Goal: Transaction & Acquisition: Purchase product/service

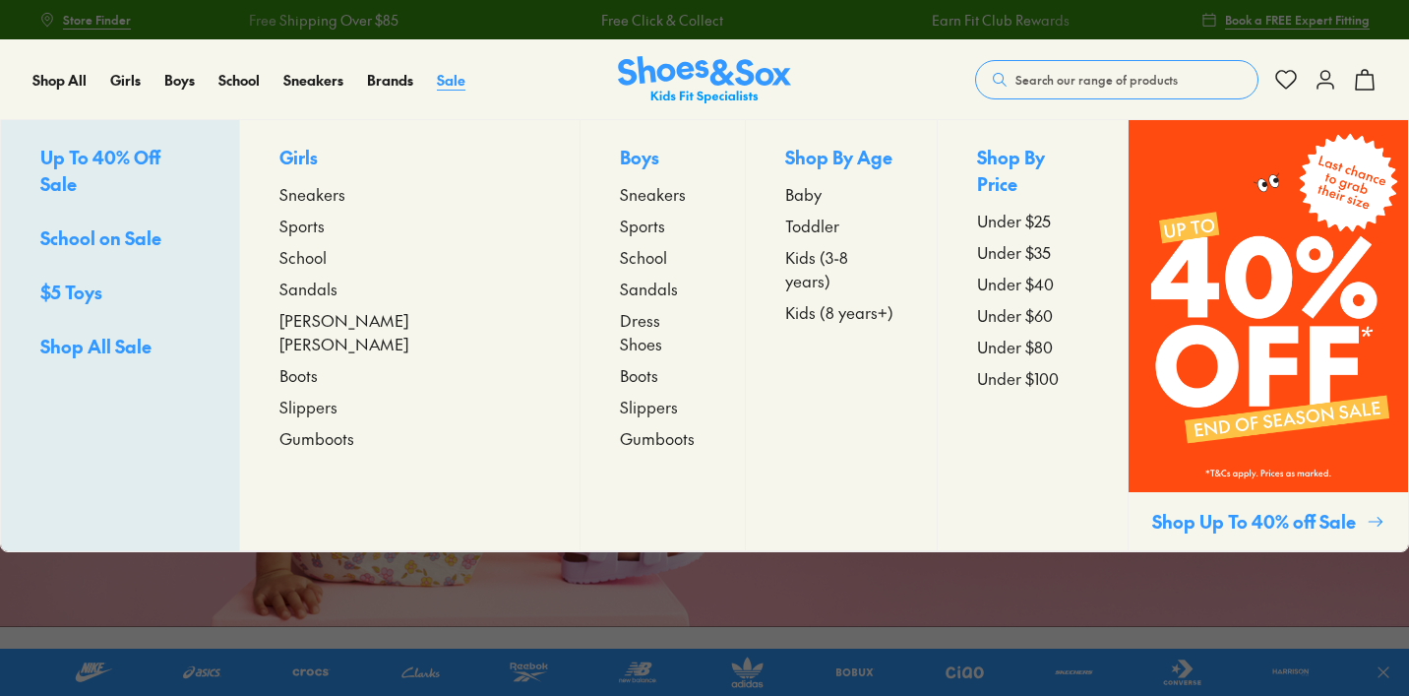
click at [452, 74] on span "Sale" at bounding box center [451, 80] width 29 height 20
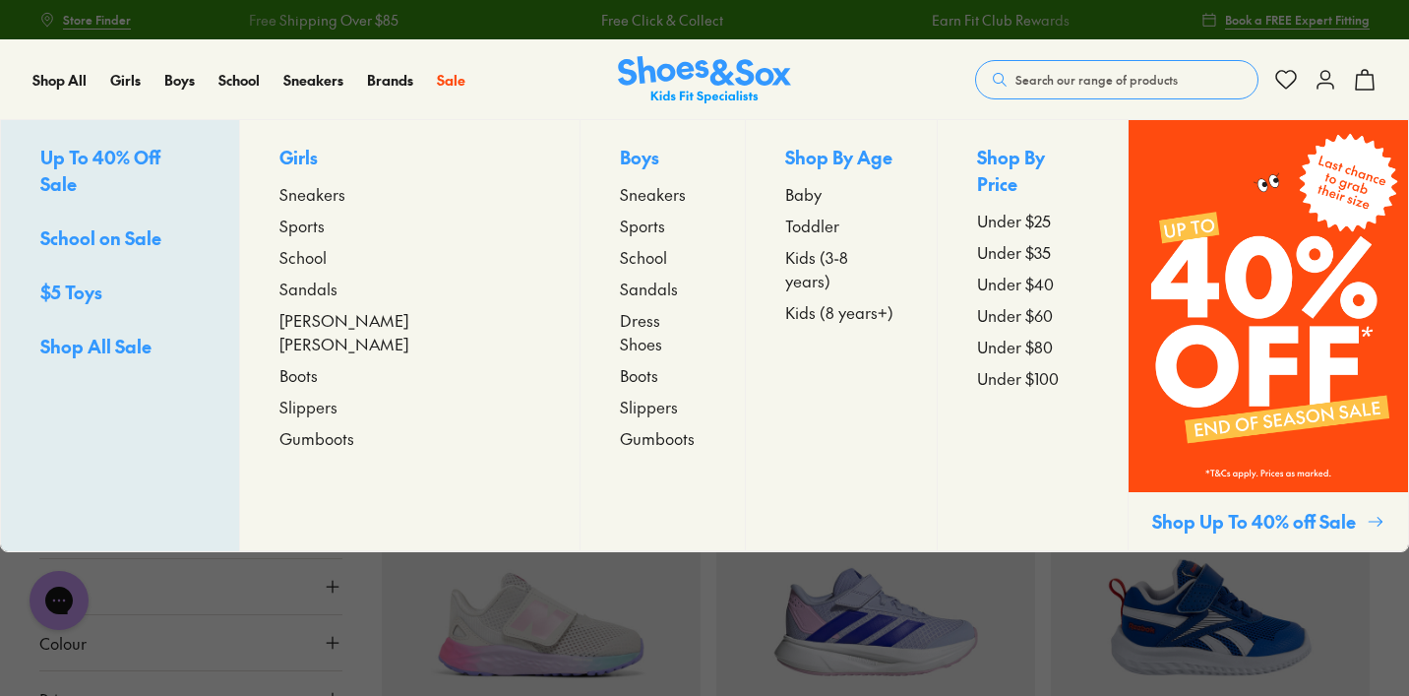
click at [785, 260] on span "Kids (3-8 years)" at bounding box center [840, 268] width 111 height 47
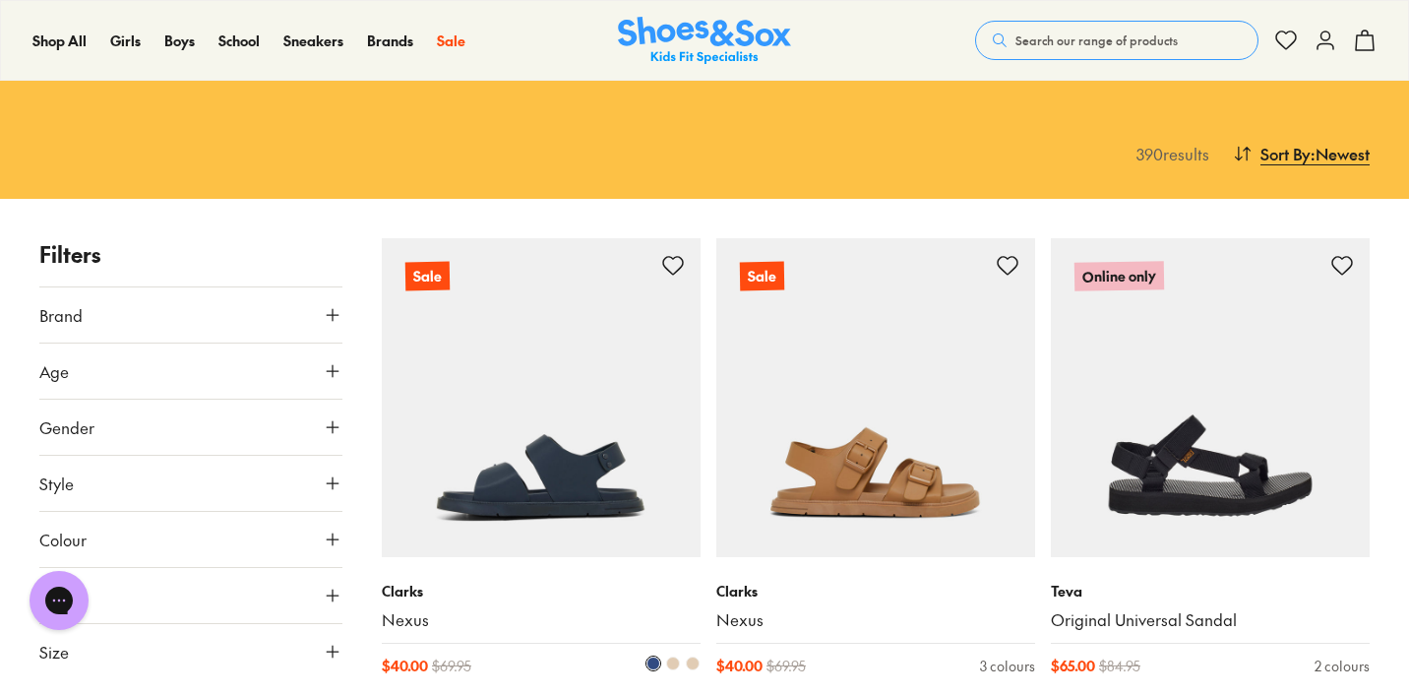
scroll to position [210, 0]
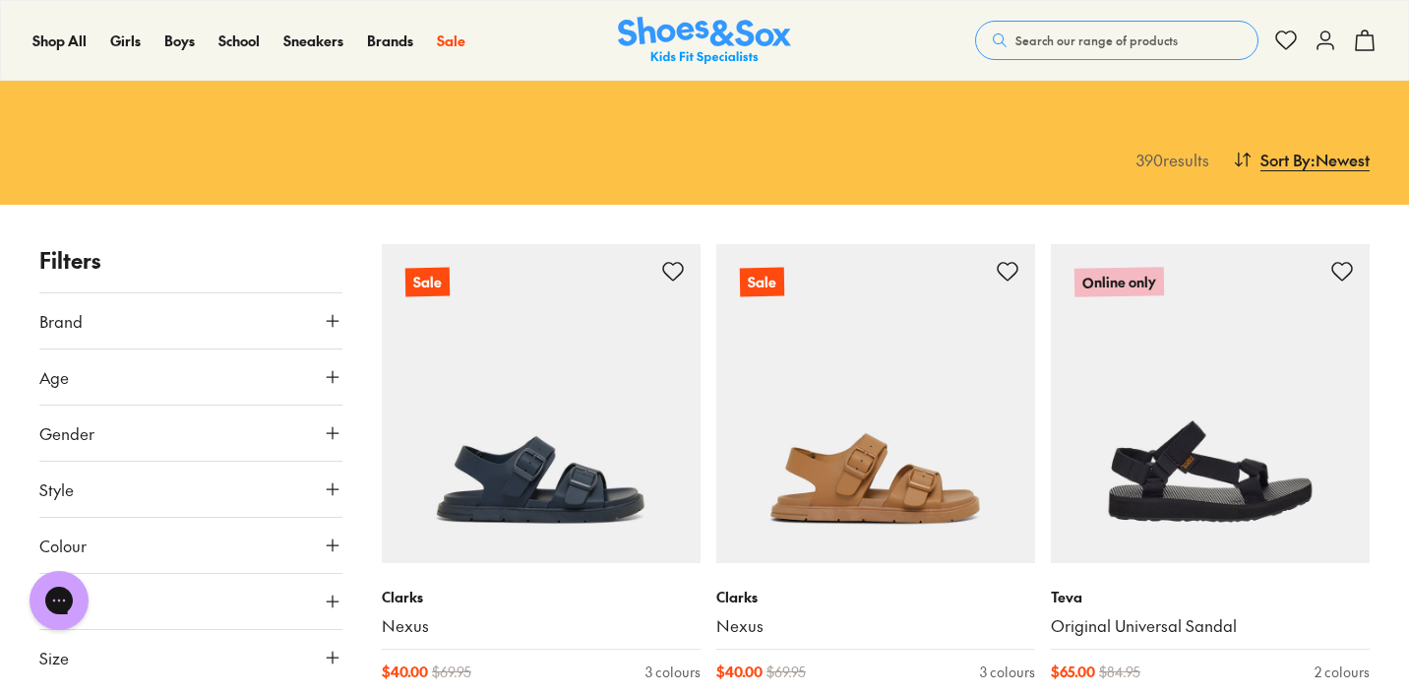
click at [196, 293] on button "Brand" at bounding box center [190, 320] width 303 height 55
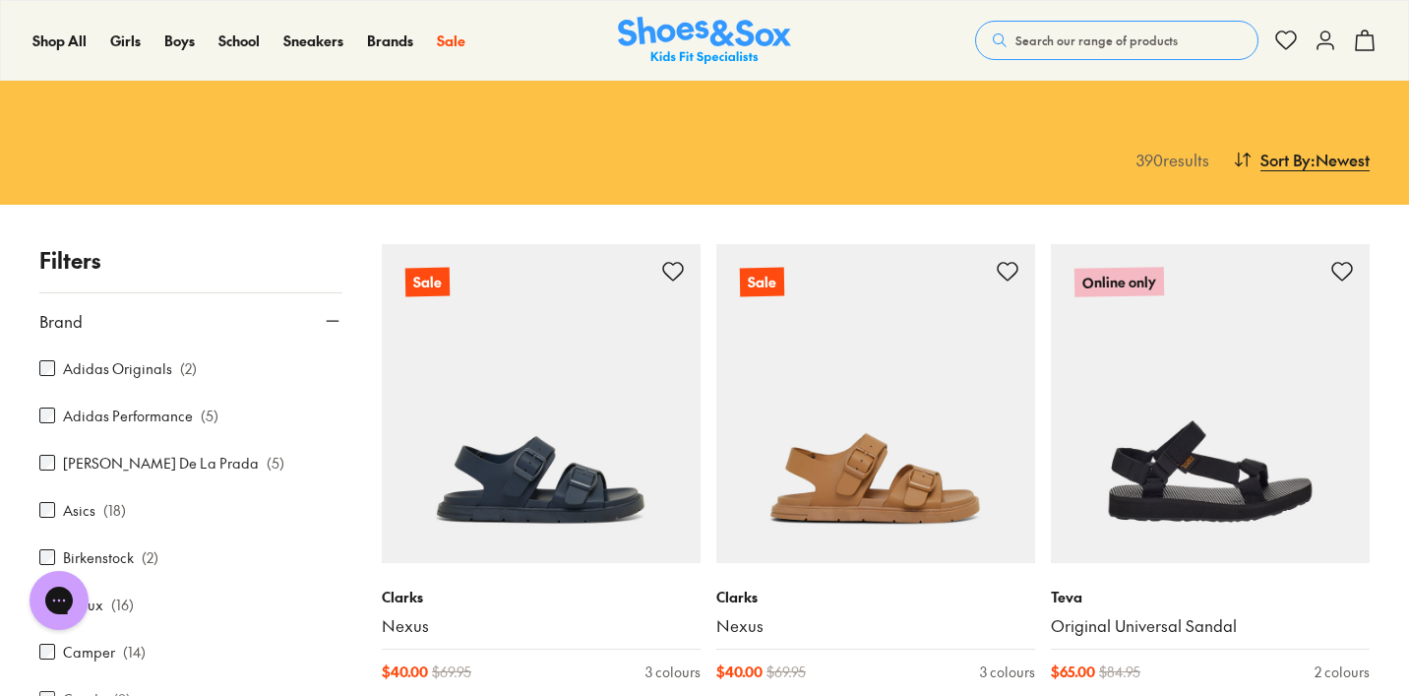
click at [196, 293] on button "Brand" at bounding box center [190, 320] width 303 height 55
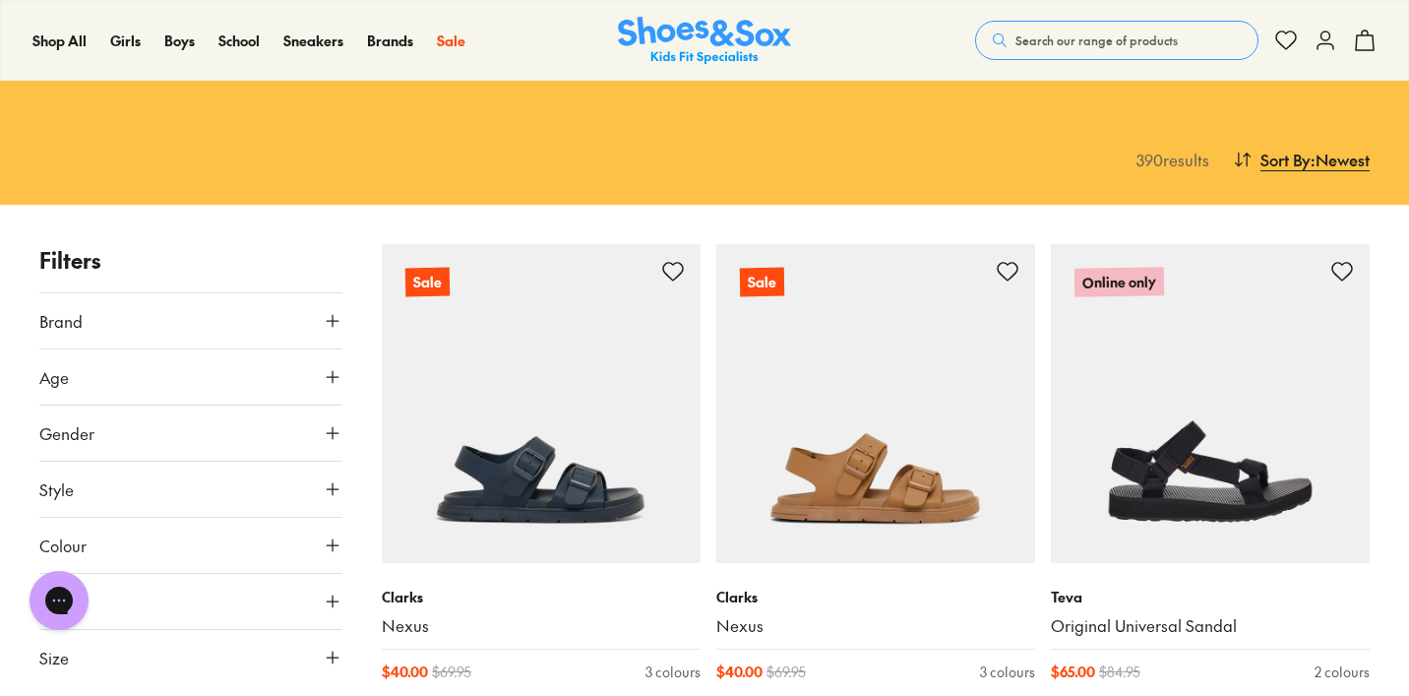
click at [330, 367] on icon at bounding box center [333, 377] width 20 height 20
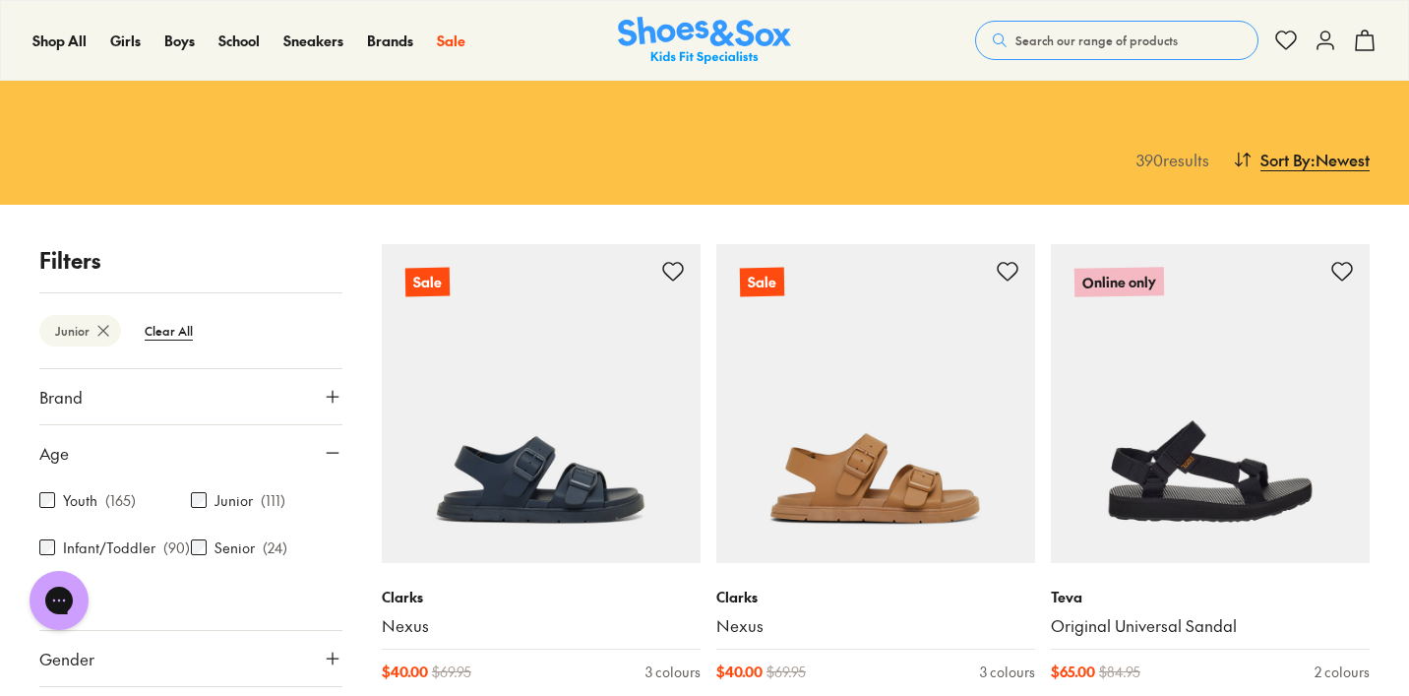
scroll to position [50, 0]
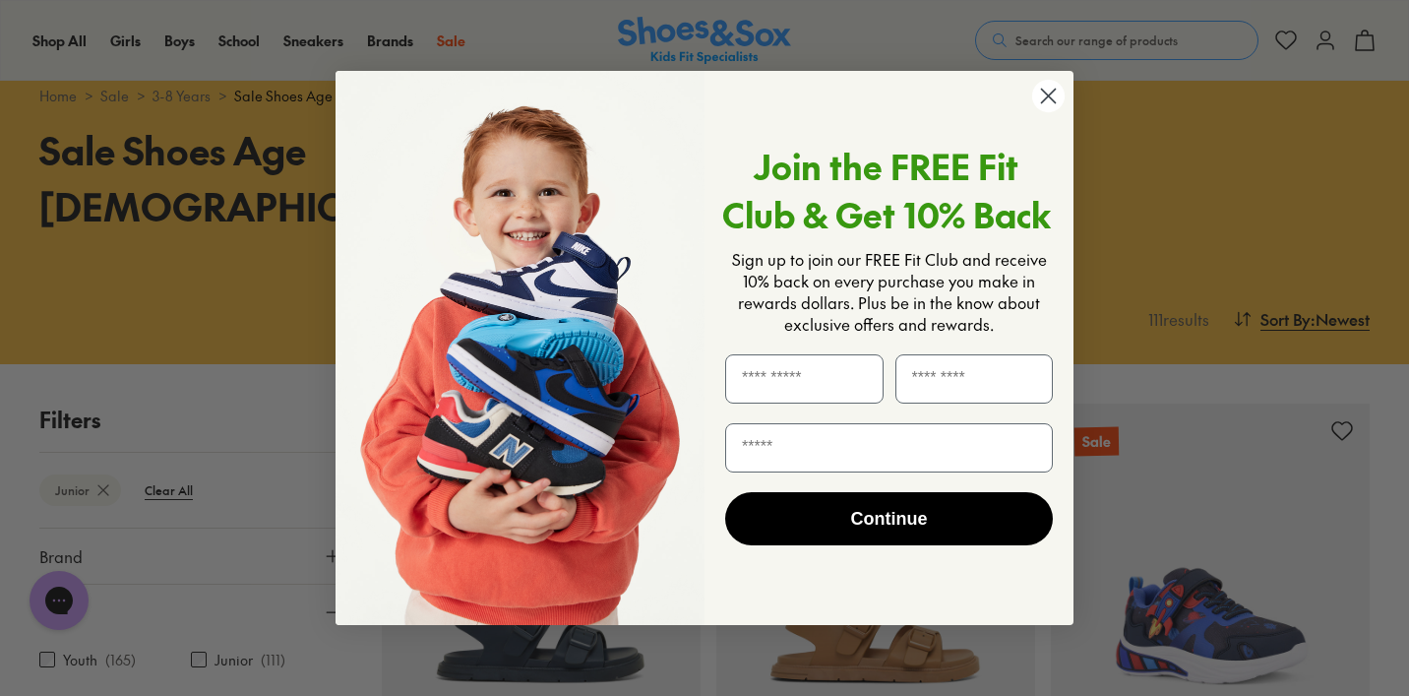
click at [1046, 96] on circle "Close dialog" at bounding box center [1048, 96] width 32 height 32
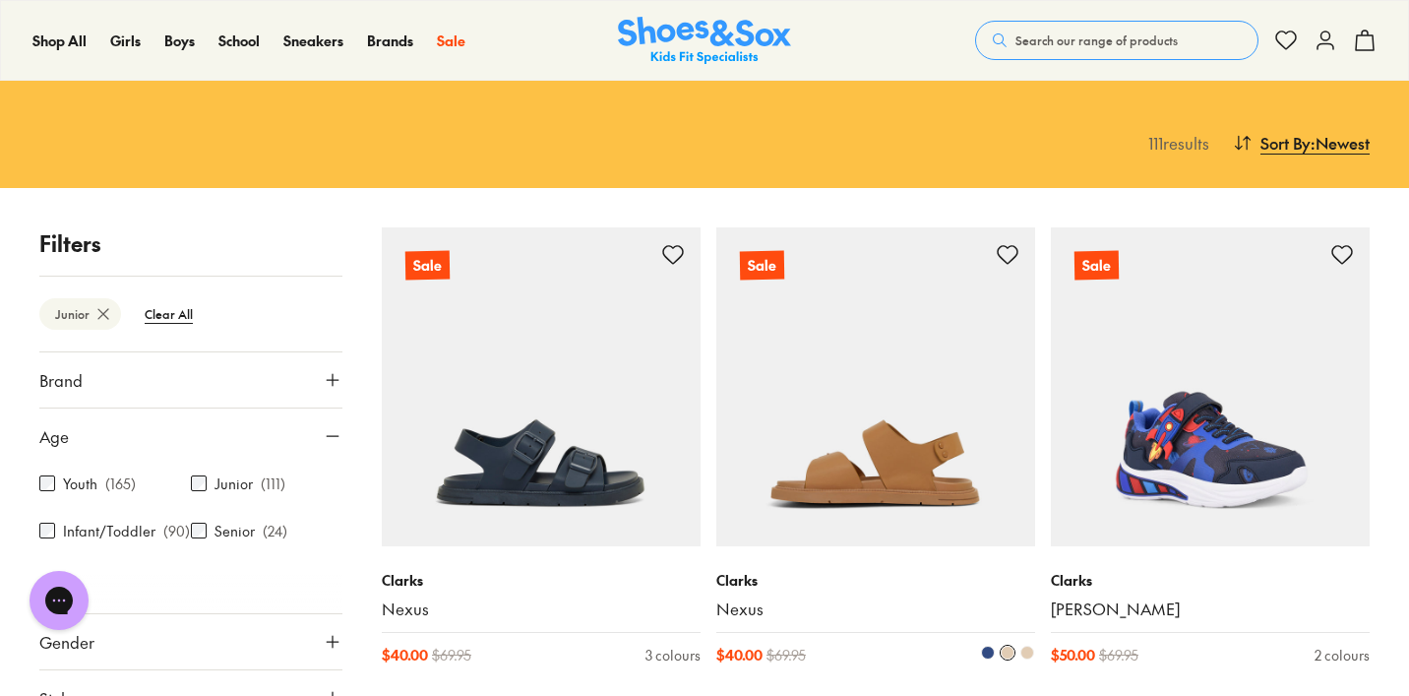
scroll to position [156, 0]
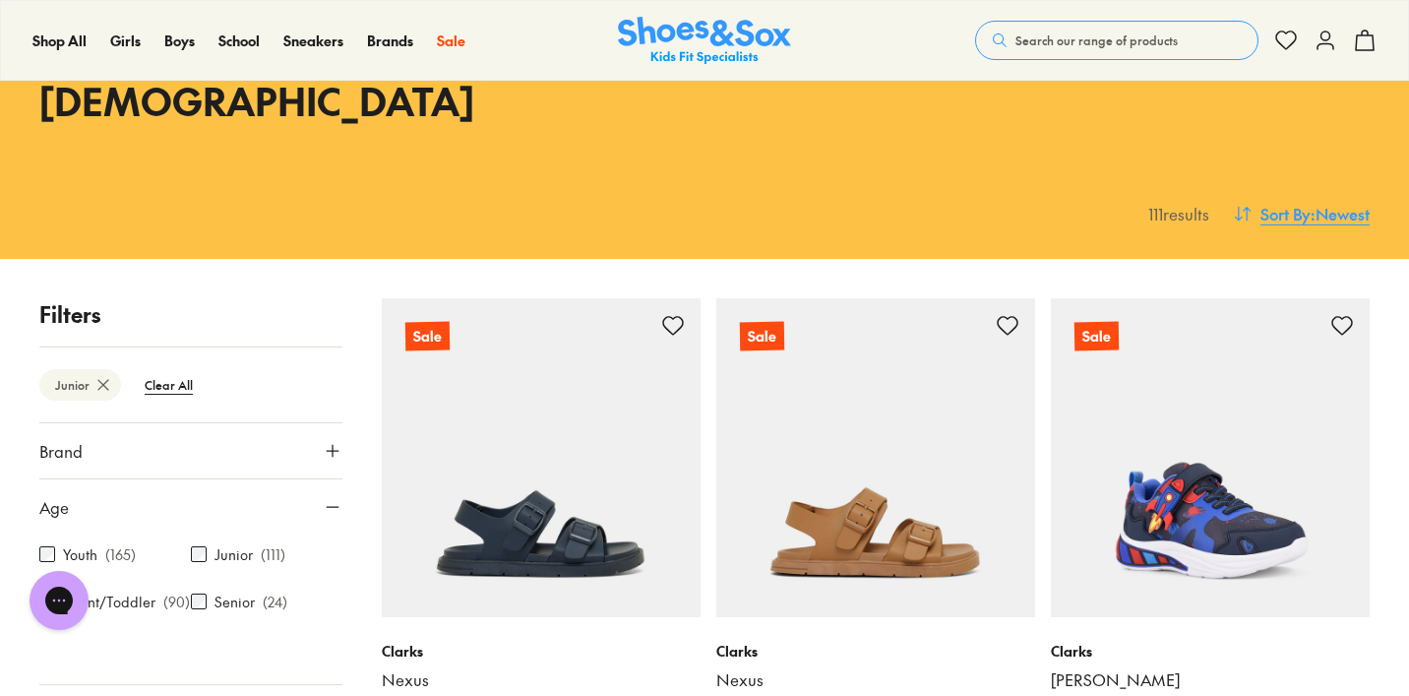
click at [1321, 202] on span ": Newest" at bounding box center [1340, 214] width 59 height 24
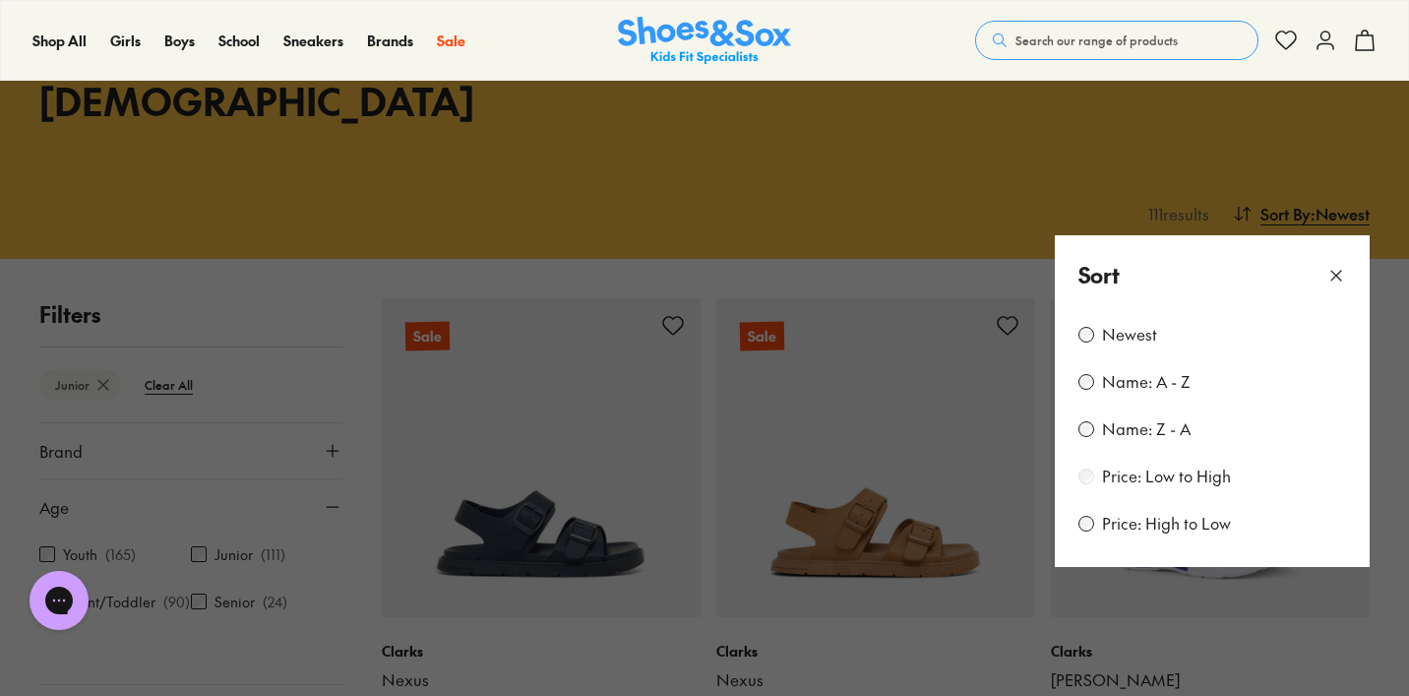
scroll to position [63, 0]
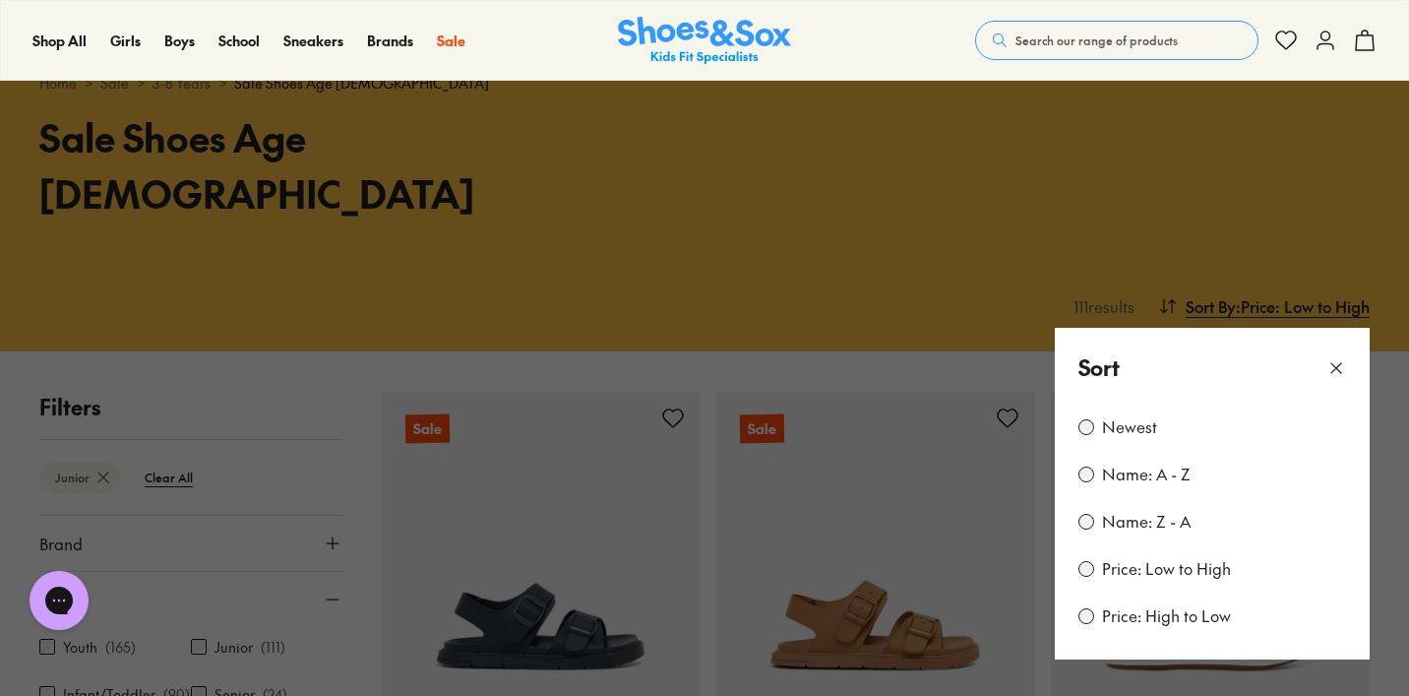
click at [900, 292] on button at bounding box center [704, 348] width 1409 height 696
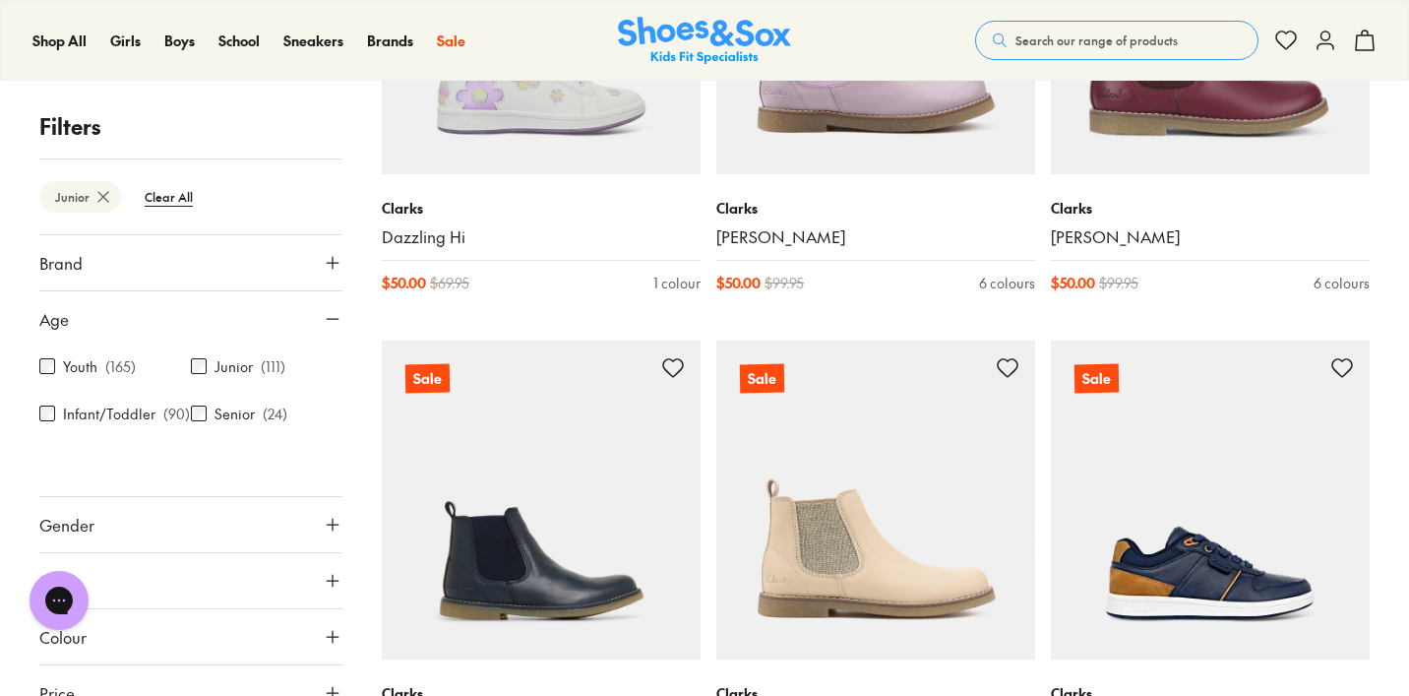
scroll to position [4512, 0]
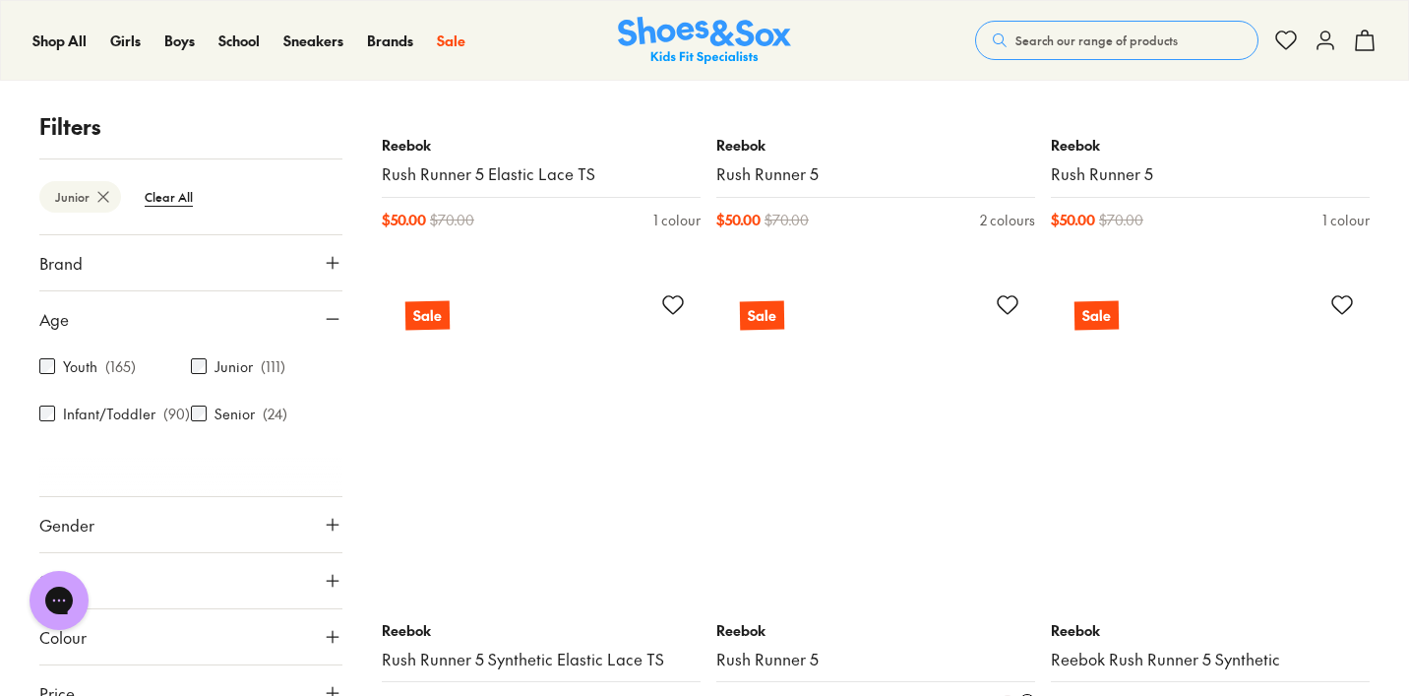
scroll to position [9395, 0]
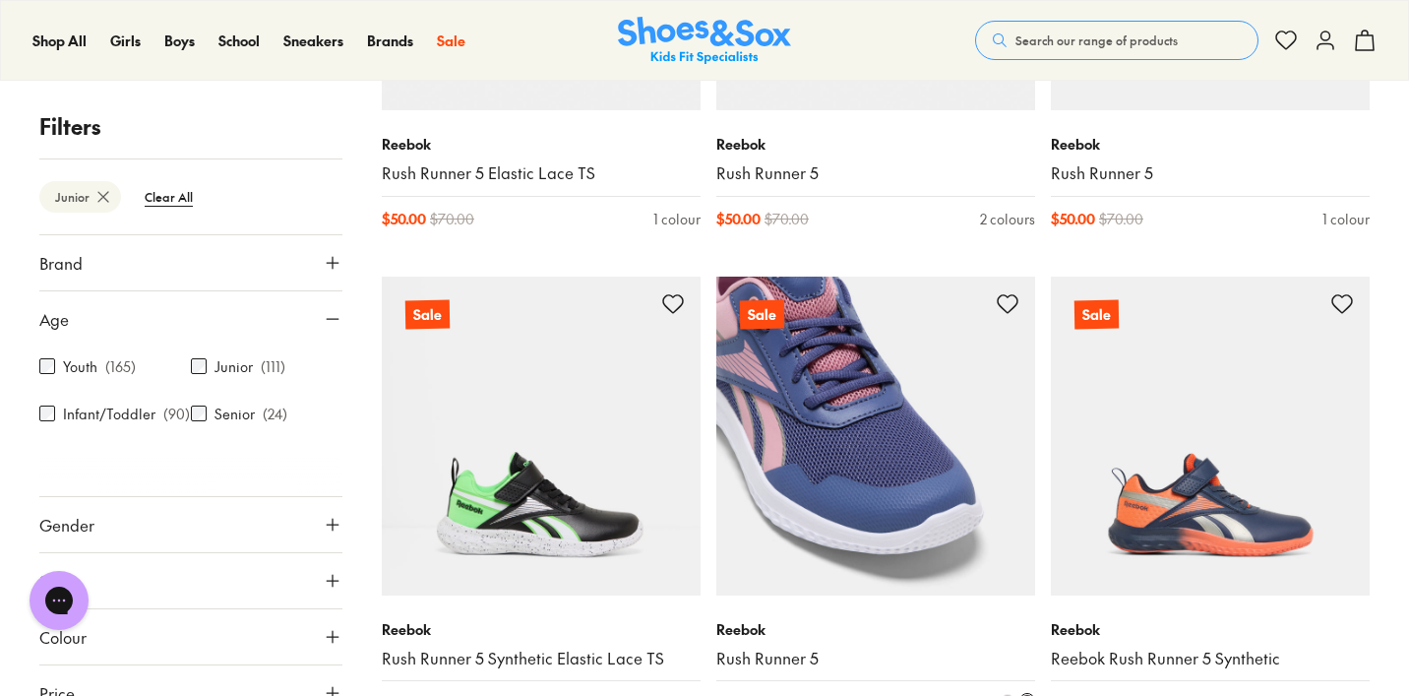
click at [1008, 694] on span at bounding box center [1008, 701] width 14 height 14
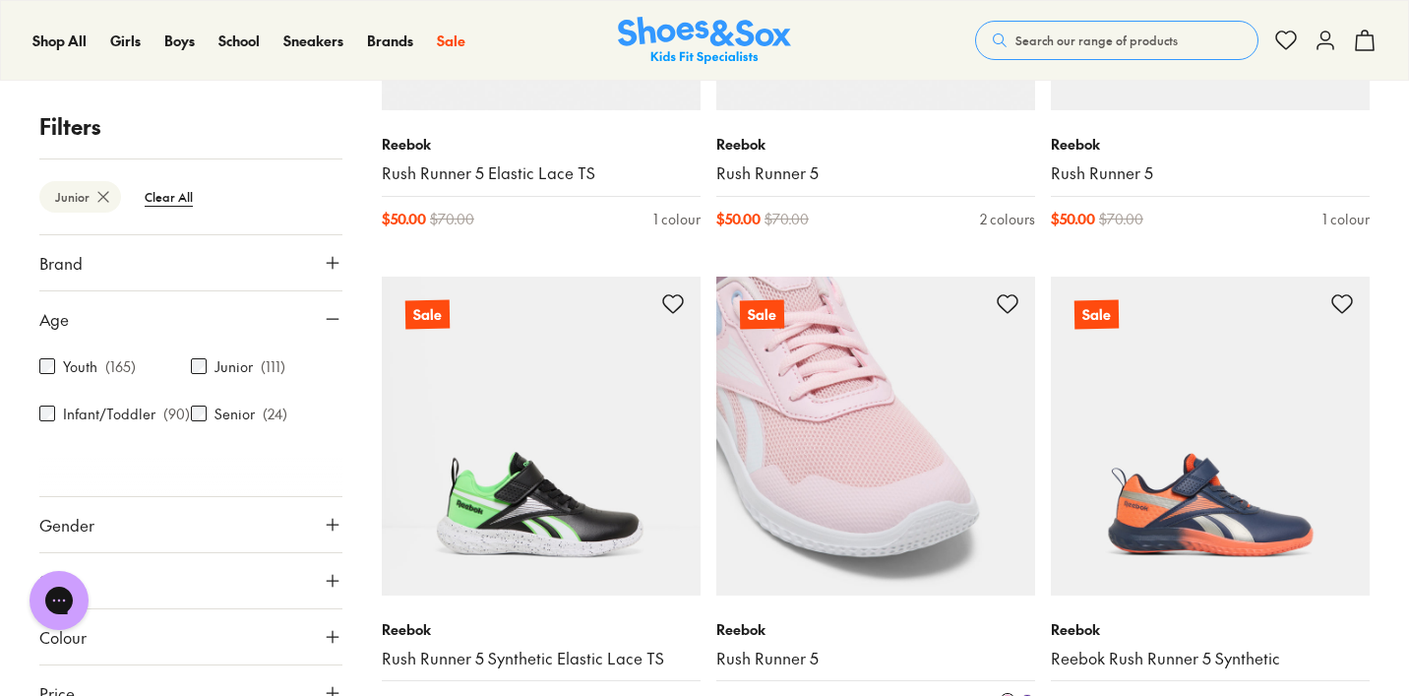
click at [1026, 694] on span at bounding box center [1028, 701] width 14 height 14
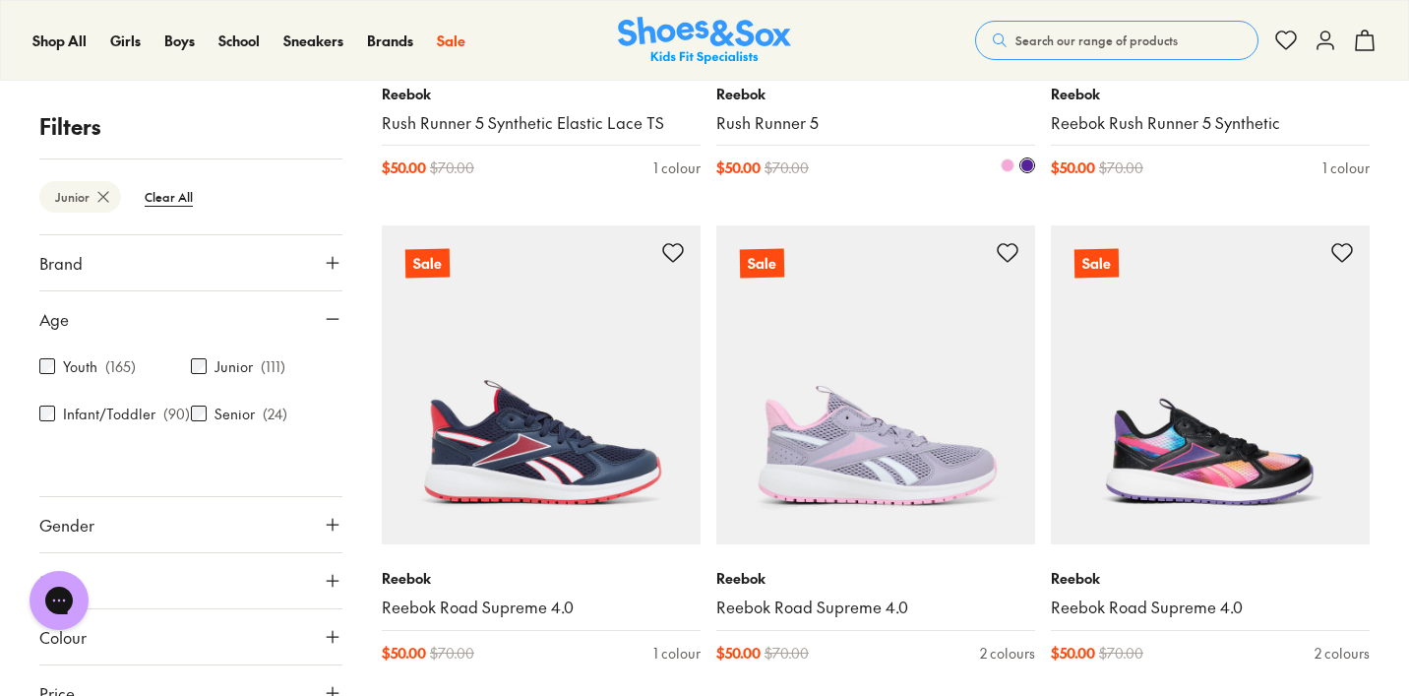
scroll to position [9932, 0]
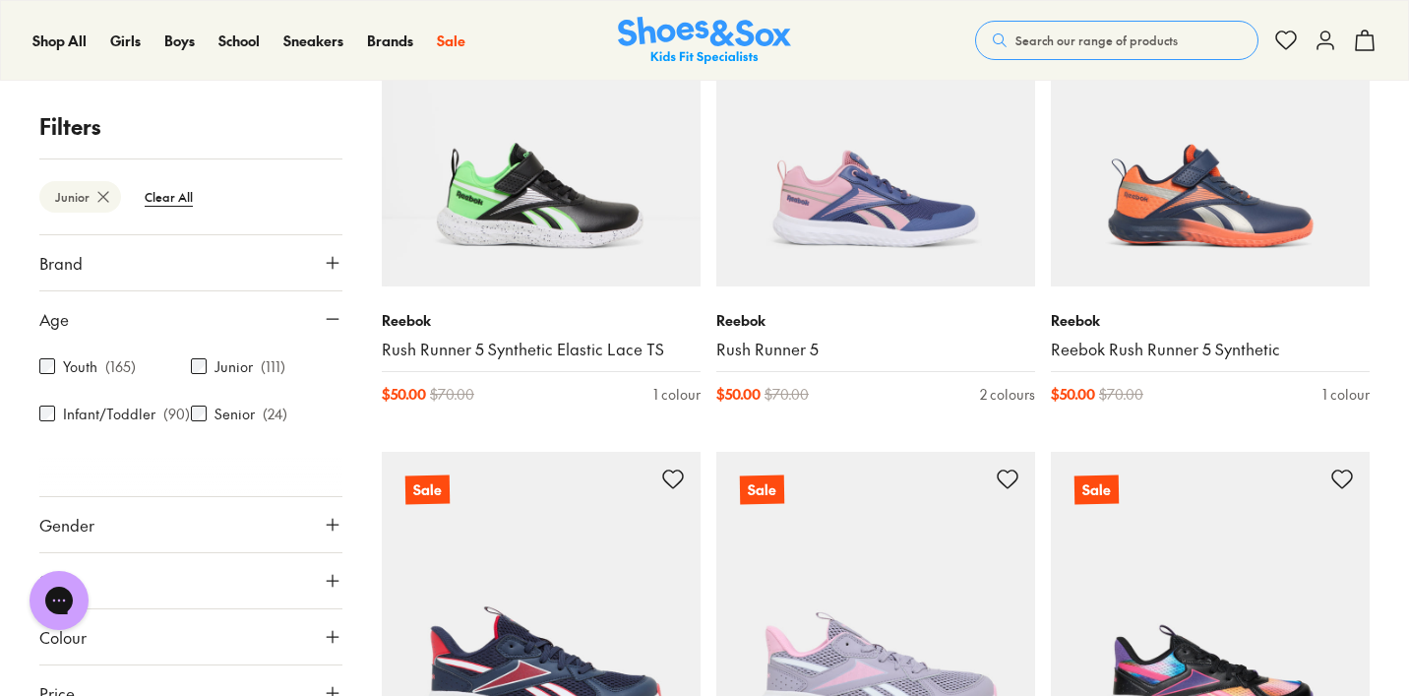
scroll to position [9686, 0]
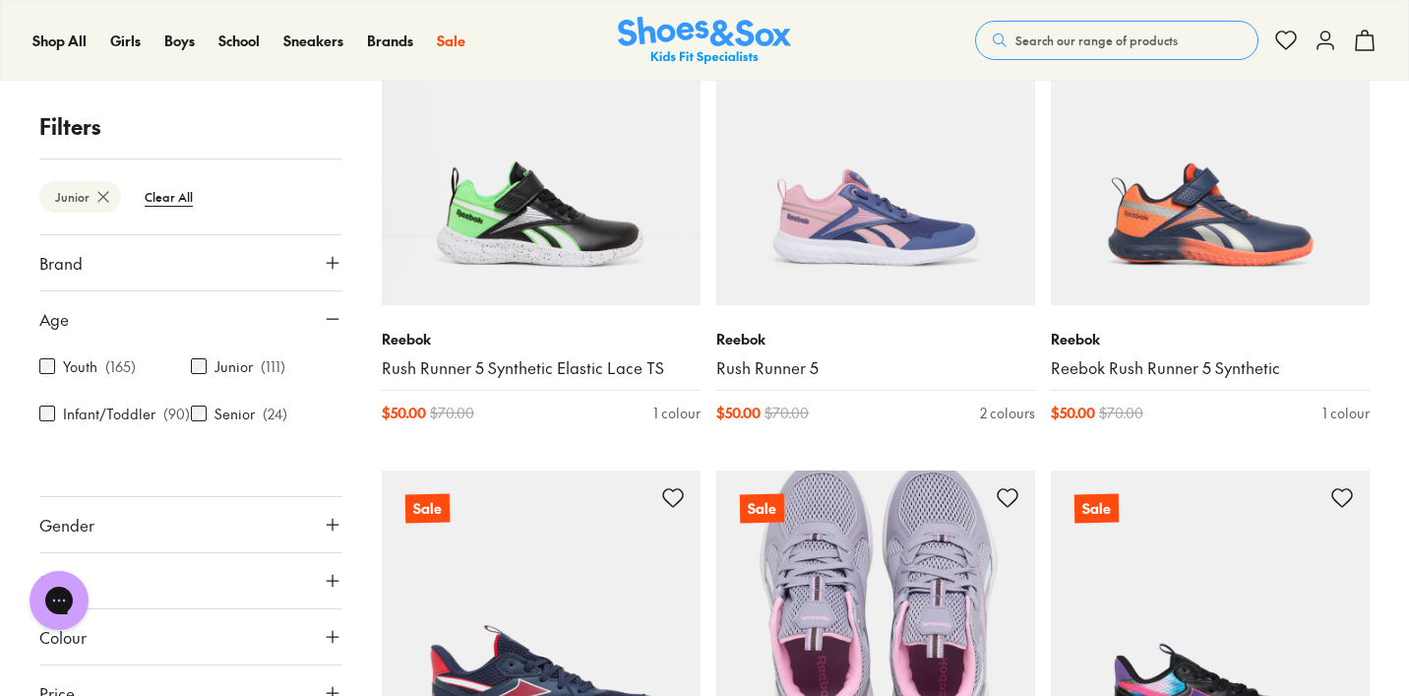
click at [798, 601] on img at bounding box center [876, 629] width 319 height 319
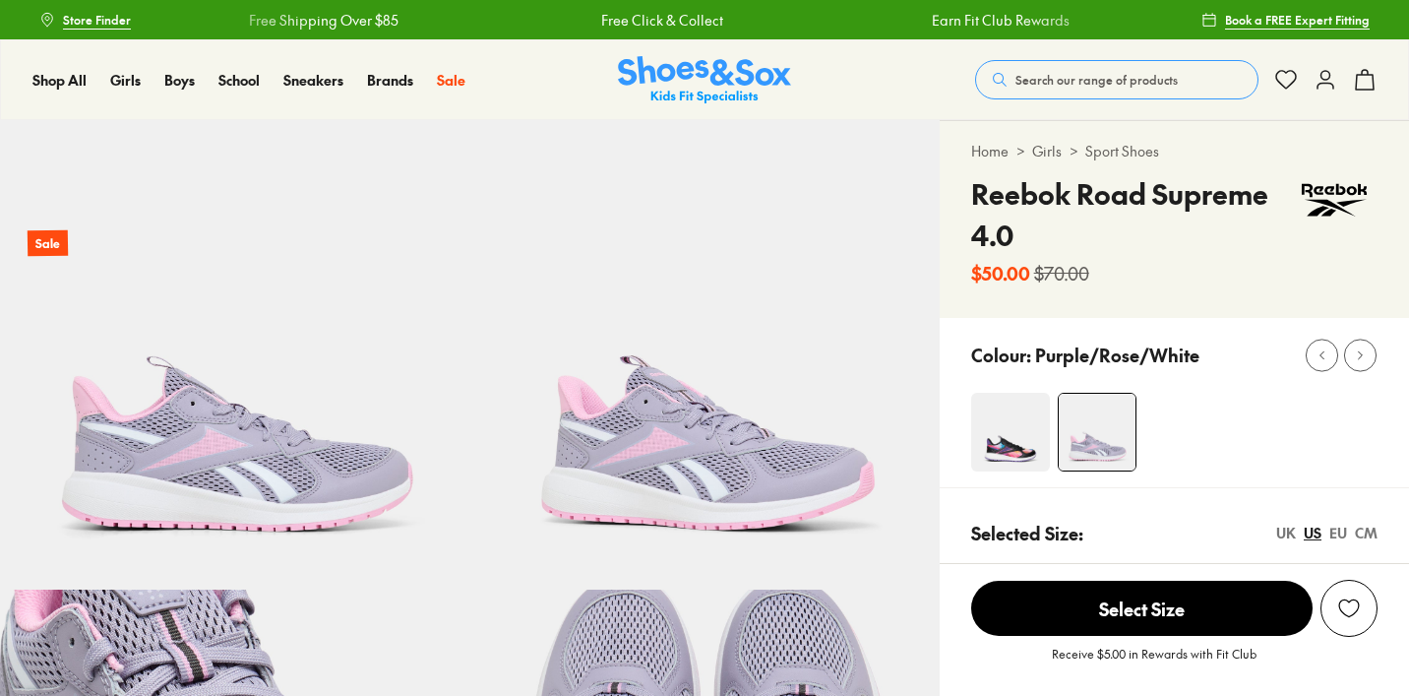
select select "*"
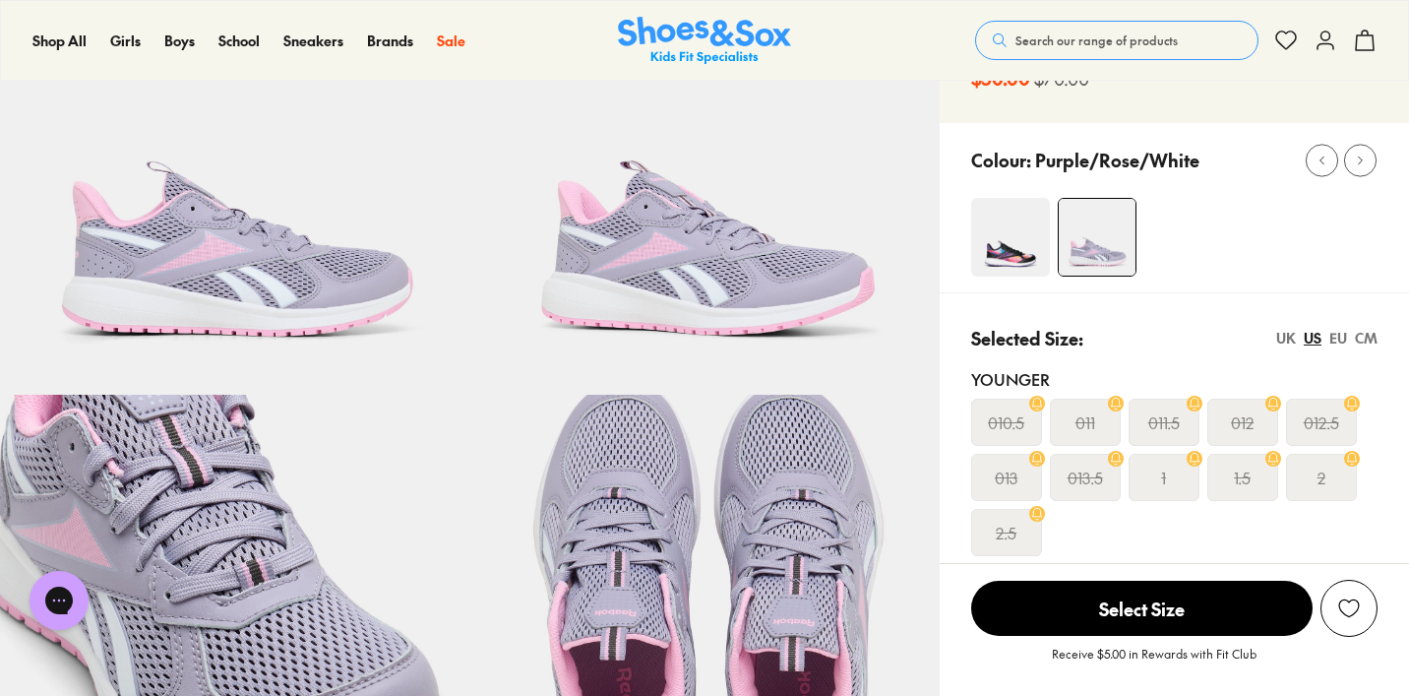
scroll to position [198, 0]
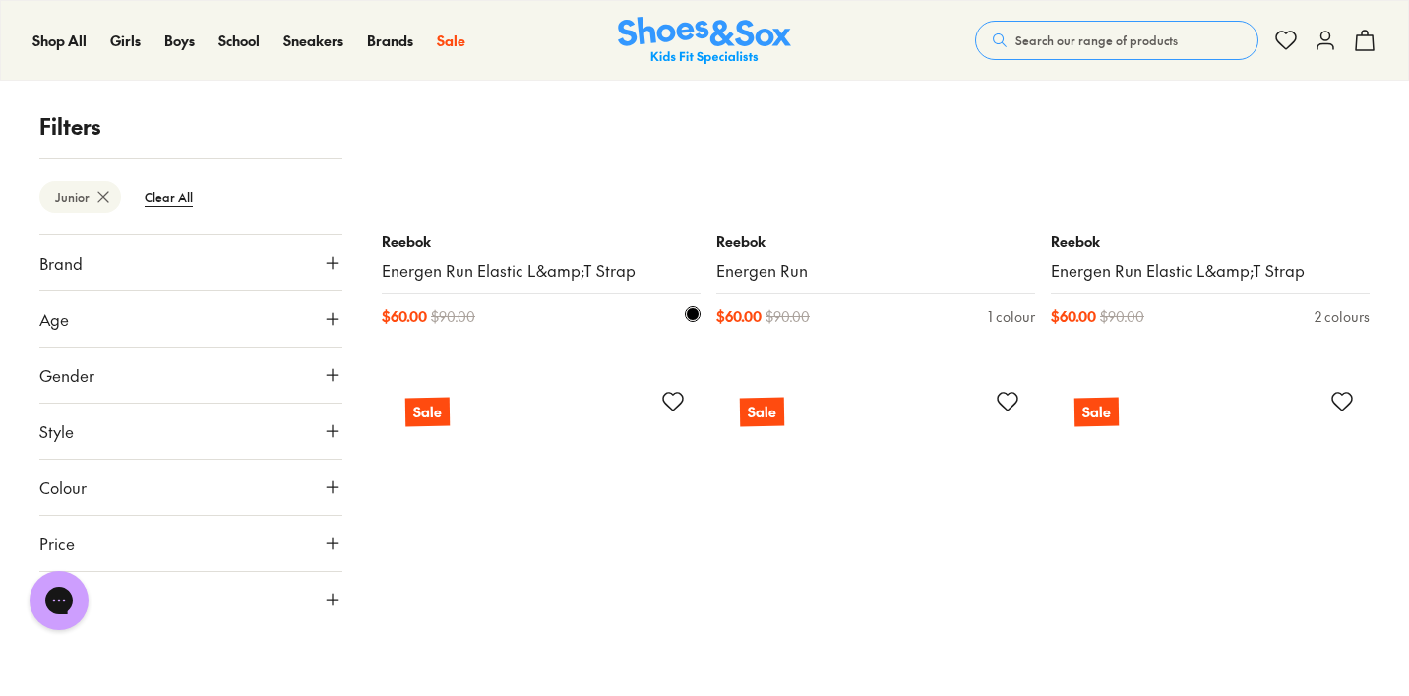
scroll to position [9815, 0]
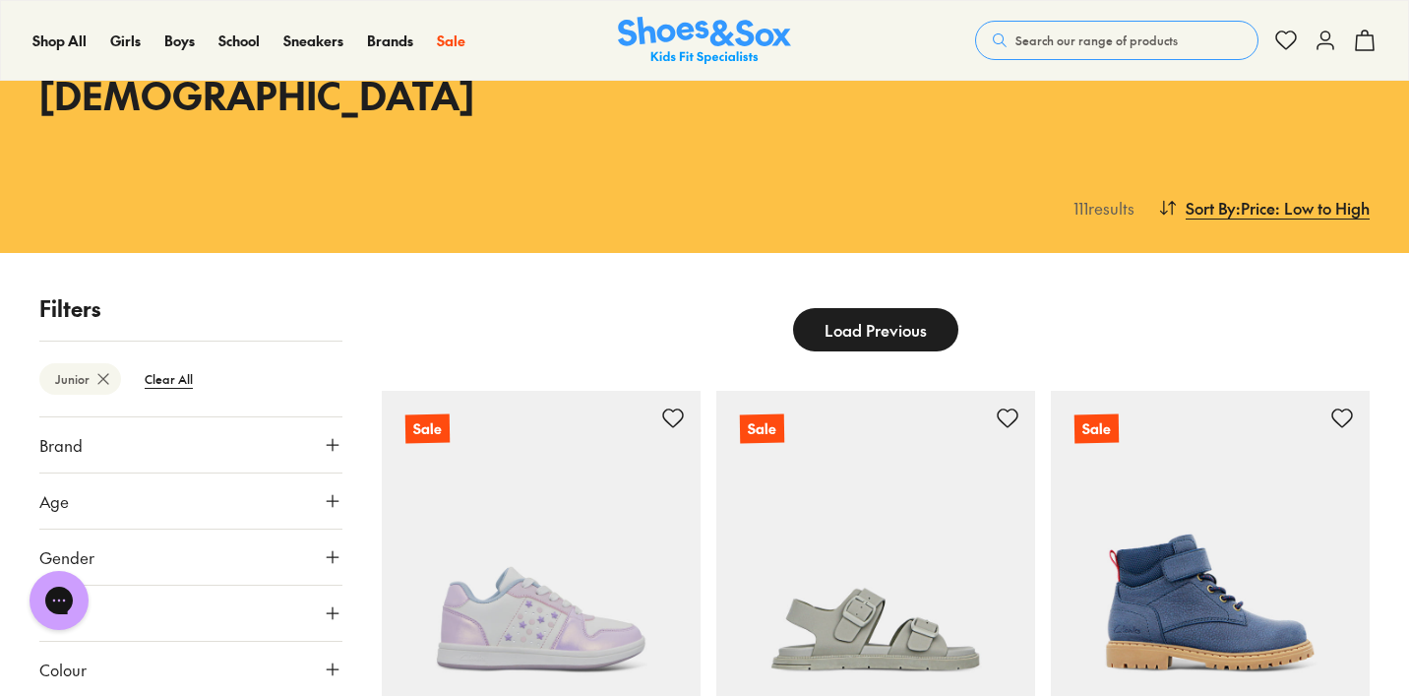
scroll to position [162, 0]
click at [844, 317] on span "Load Previous" at bounding box center [876, 329] width 102 height 24
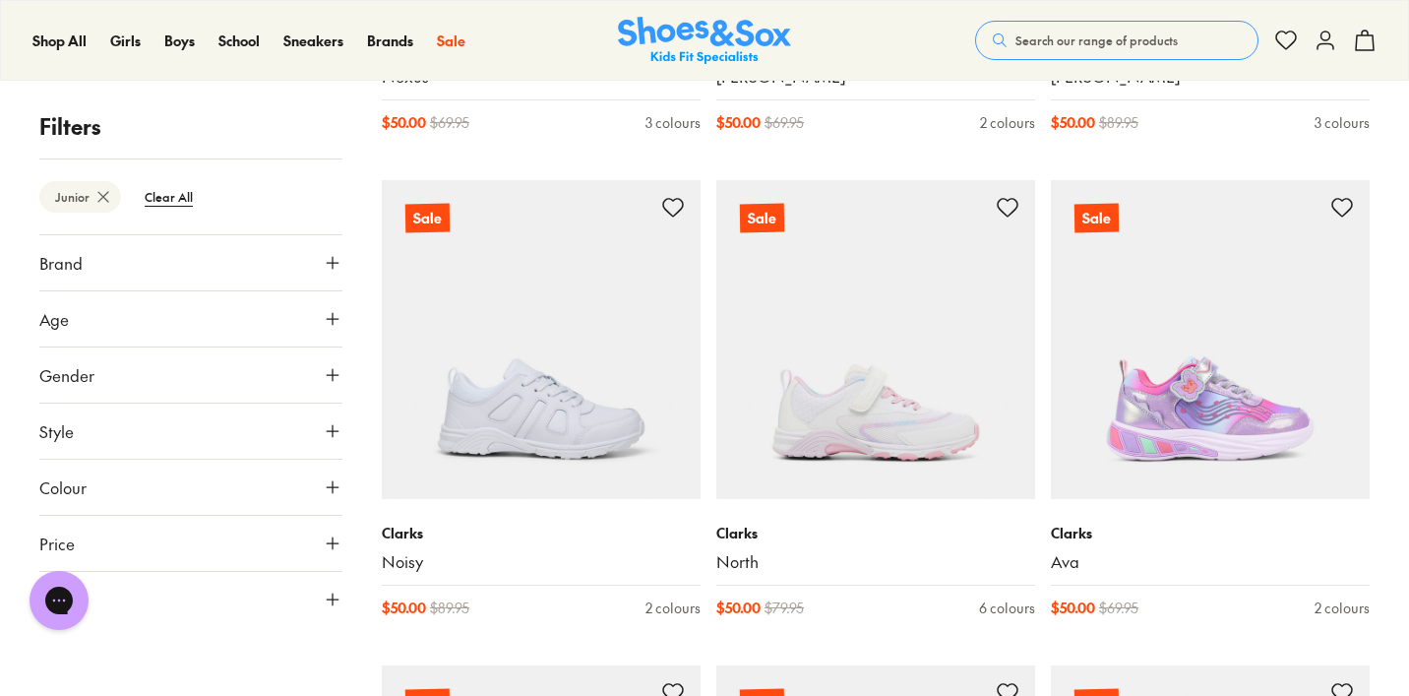
scroll to position [6165, 0]
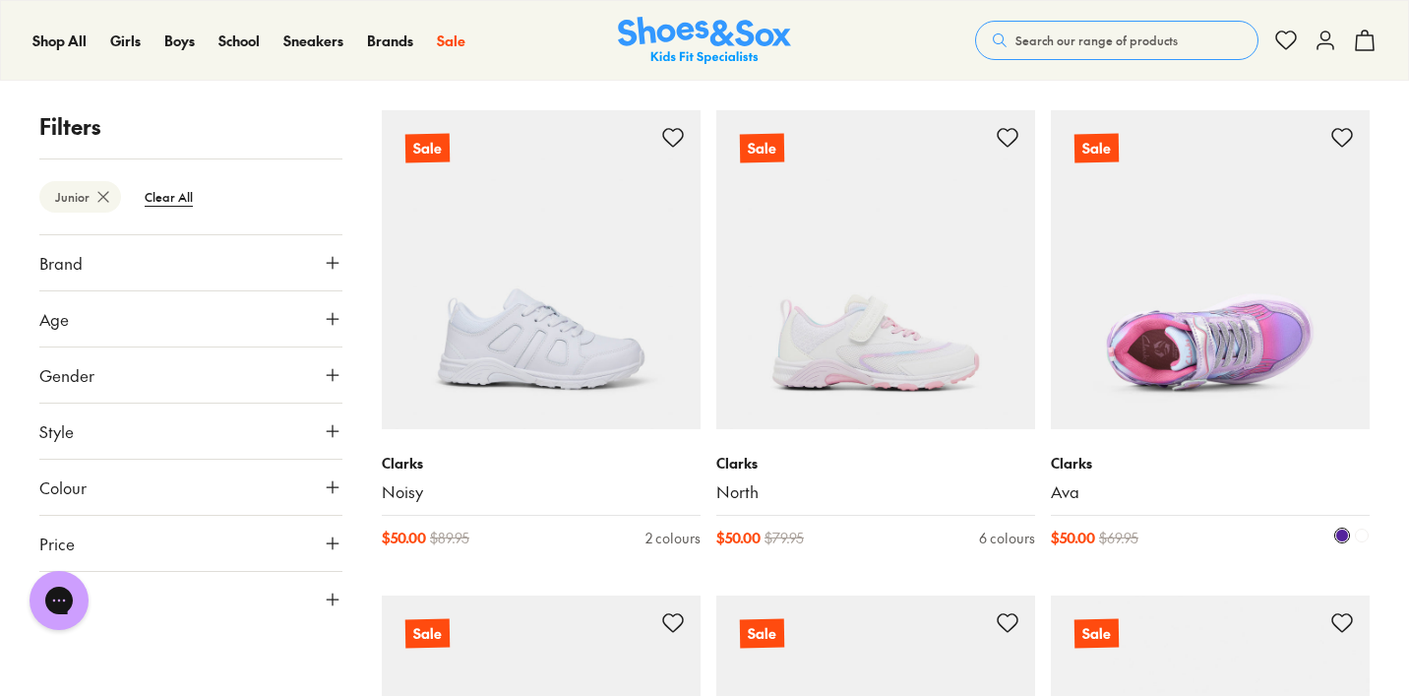
click at [1165, 263] on img at bounding box center [1210, 269] width 319 height 319
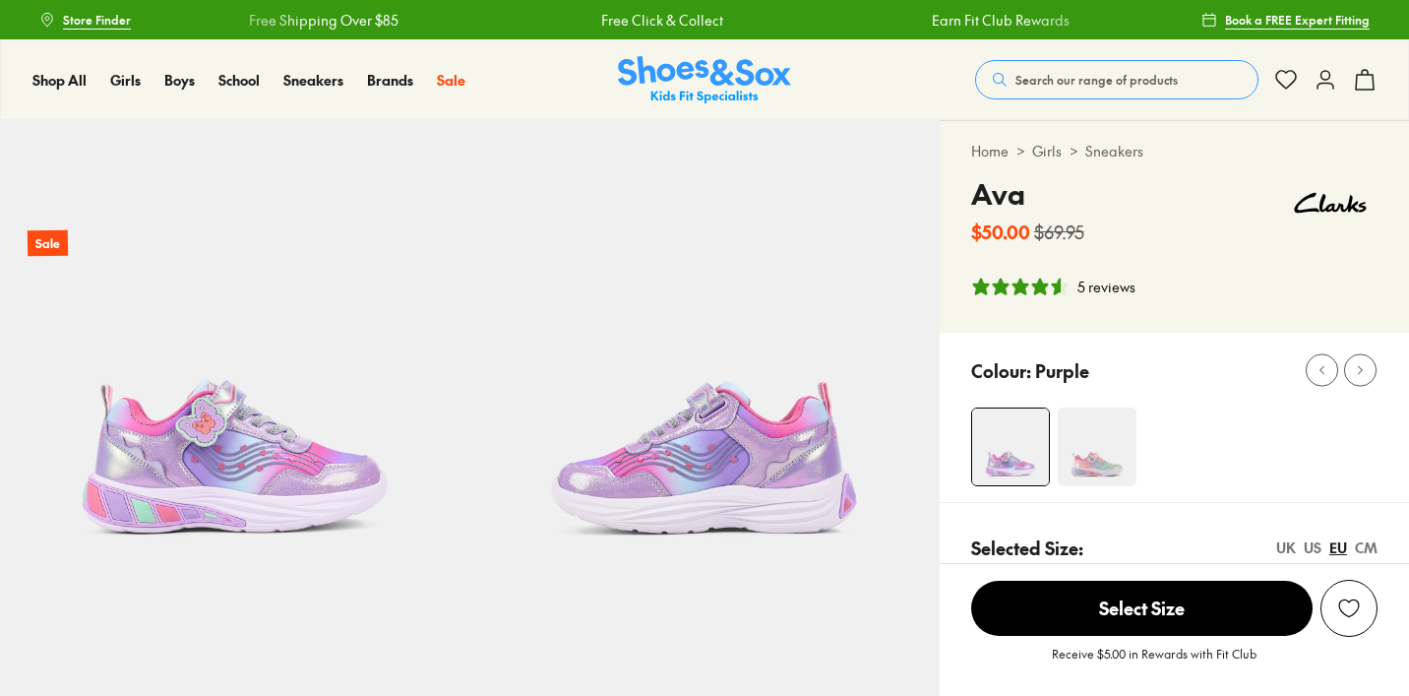
select select "*"
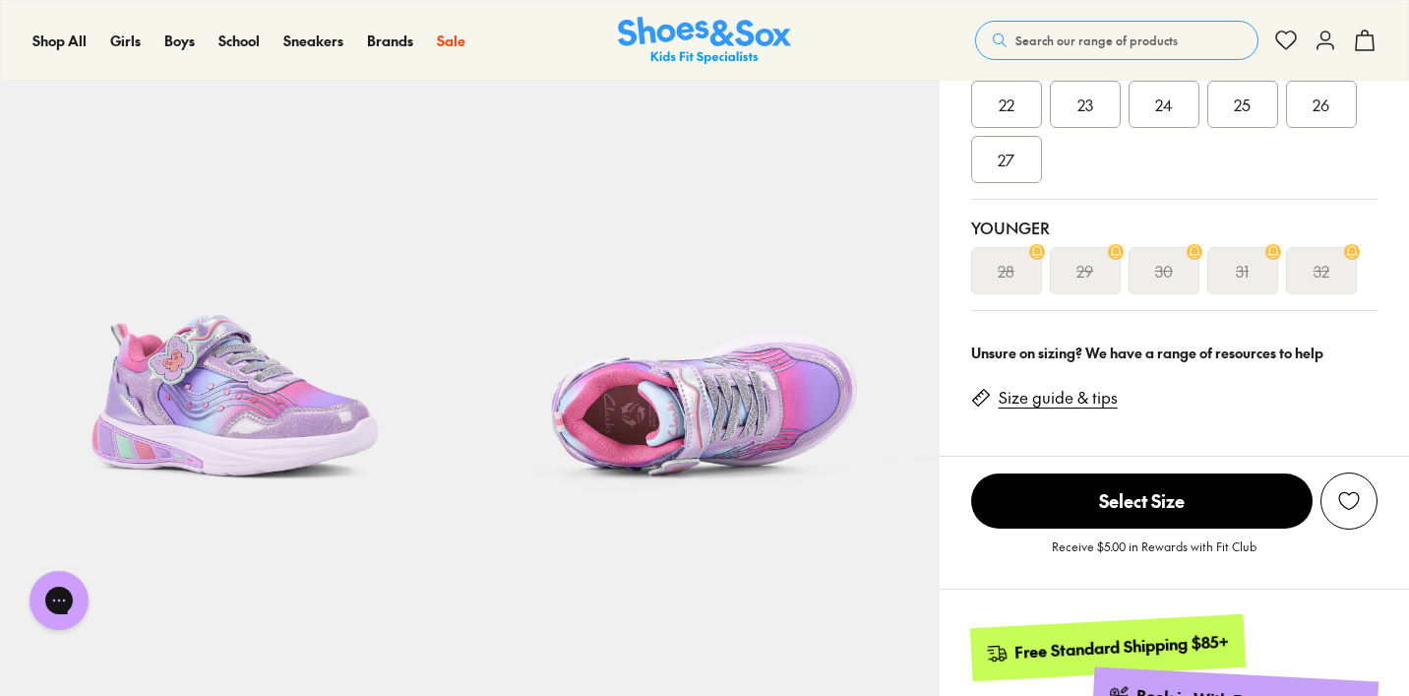
scroll to position [532, 0]
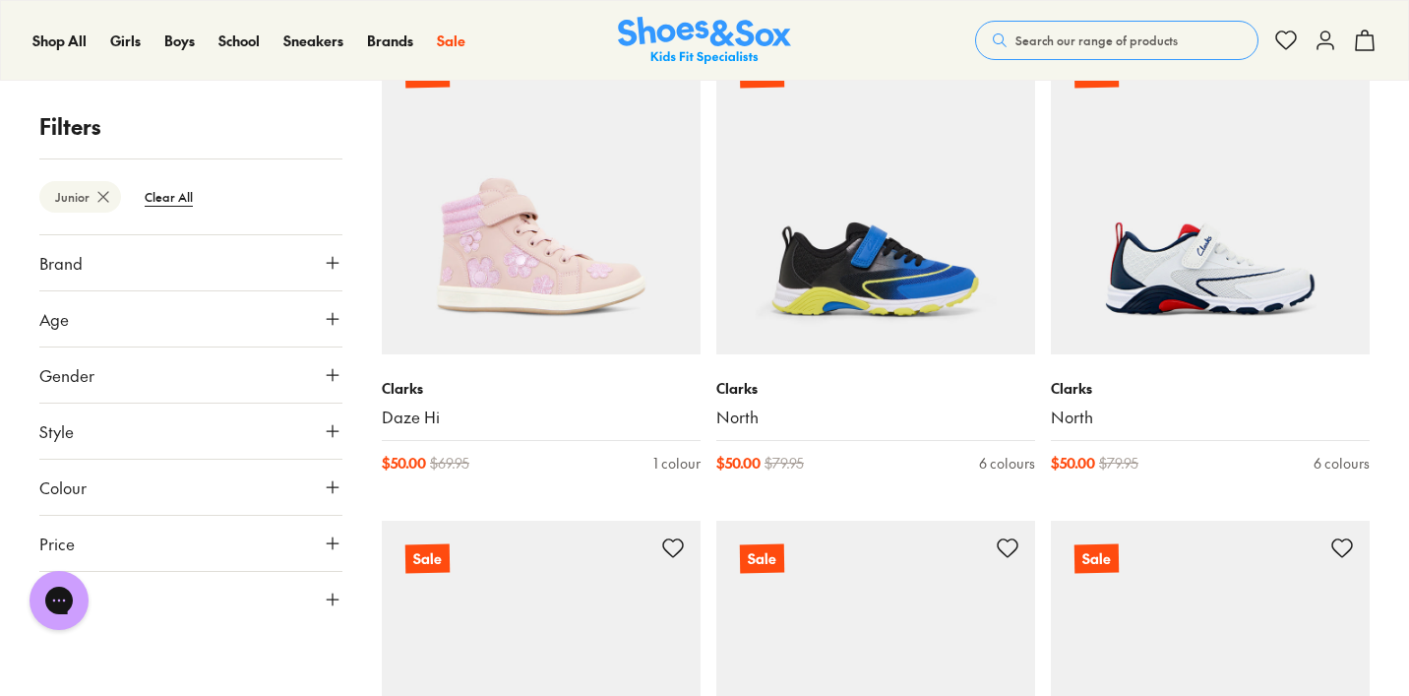
scroll to position [2480, 0]
